Goal: Obtain resource: Obtain resource

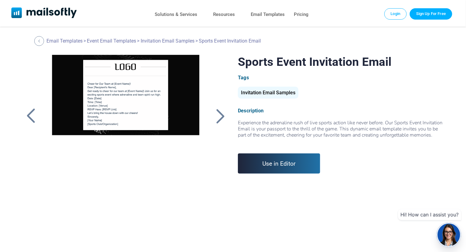
click at [277, 92] on div "Invitation Email Samples" at bounding box center [268, 93] width 61 height 12
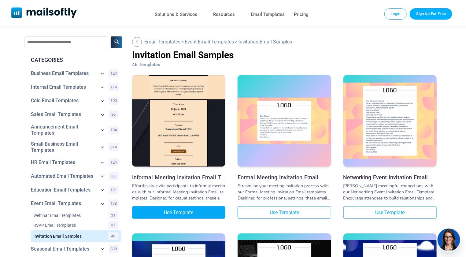
click at [180, 215] on link "Use Template" at bounding box center [178, 212] width 93 height 13
